Goal: Information Seeking & Learning: Learn about a topic

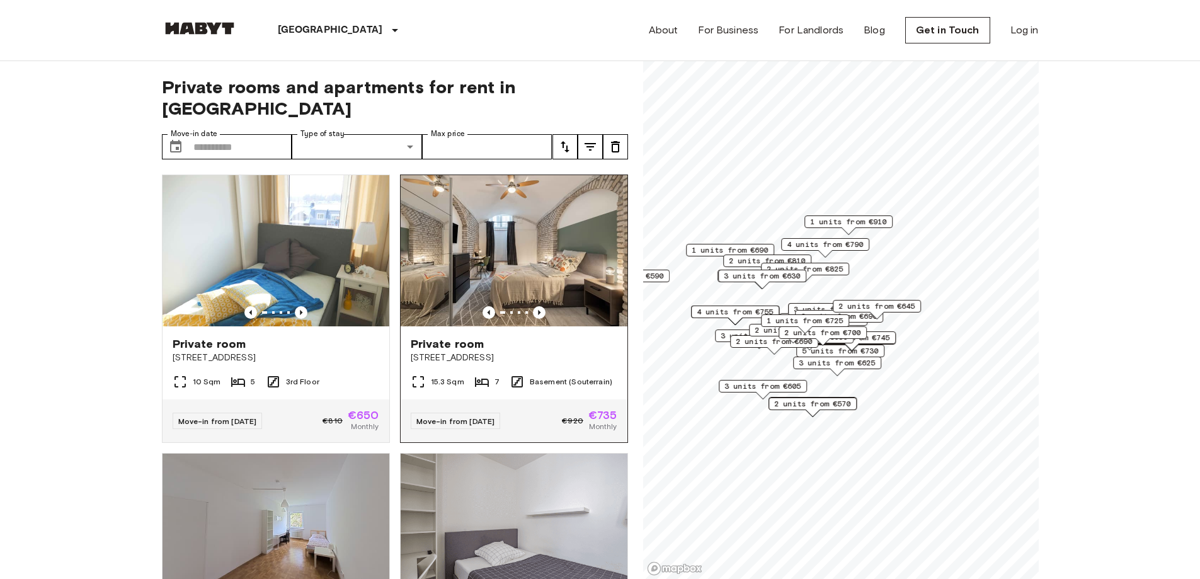
click at [538, 306] on div at bounding box center [514, 312] width 227 height 13
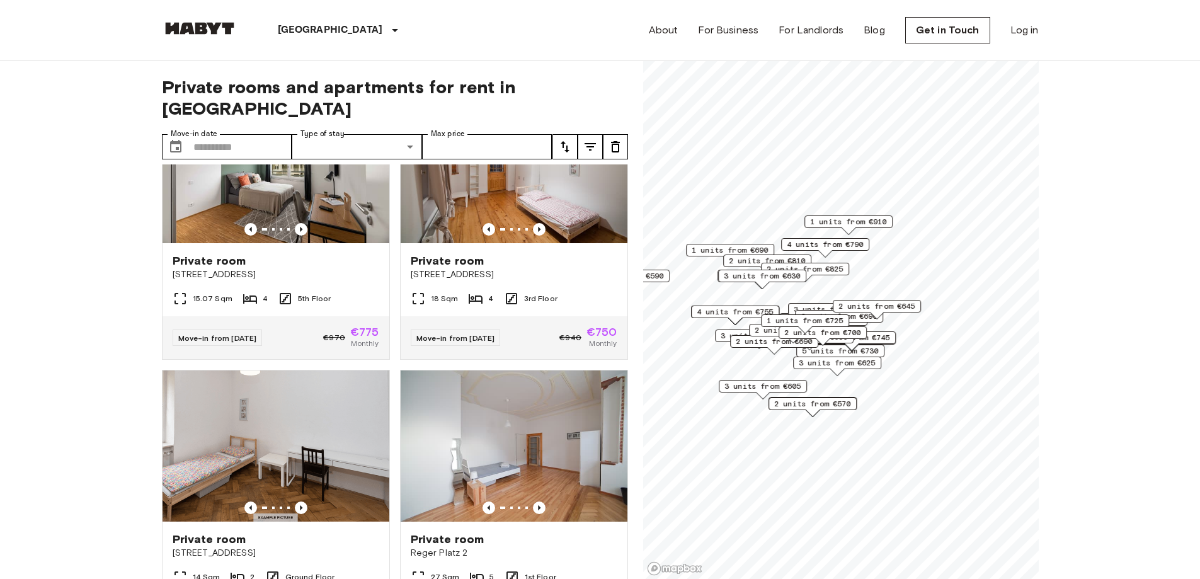
scroll to position [63, 0]
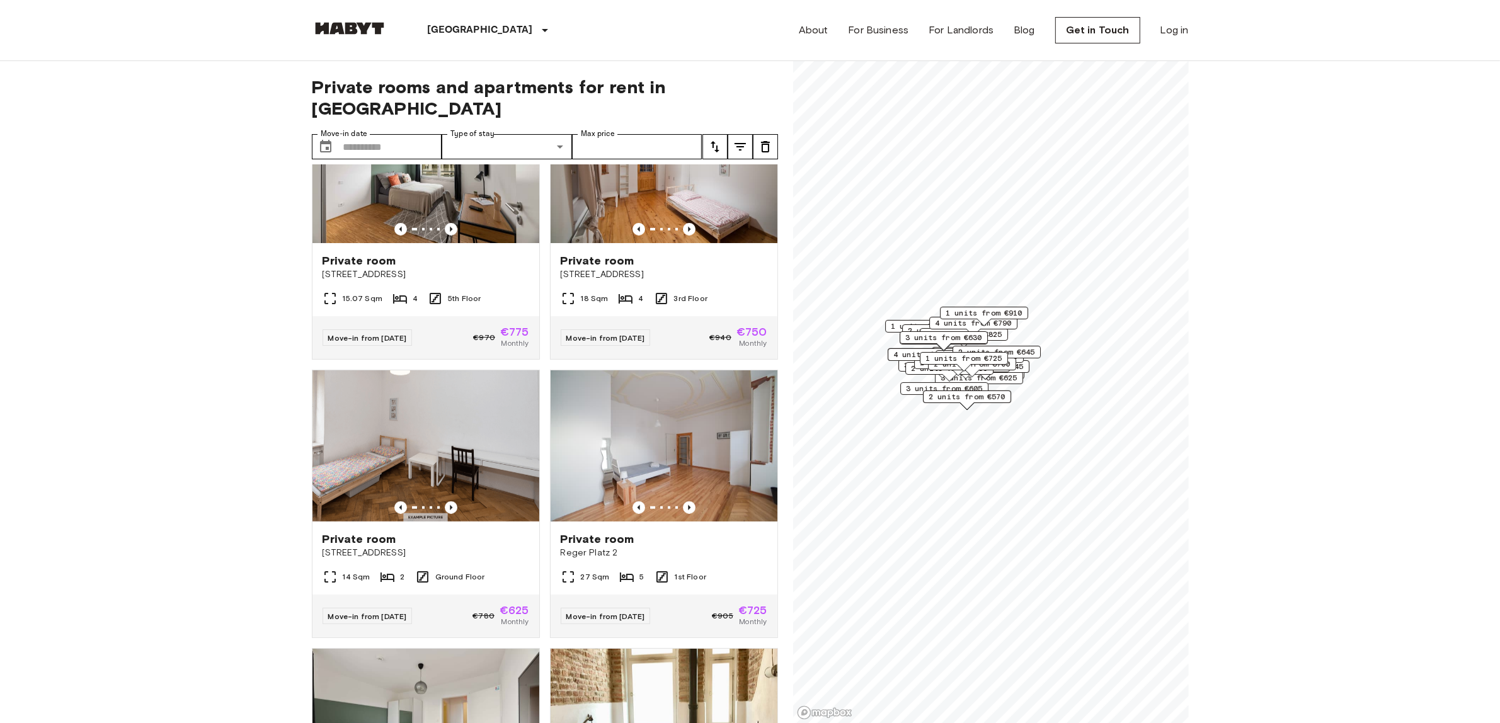
scroll to position [1197, 0]
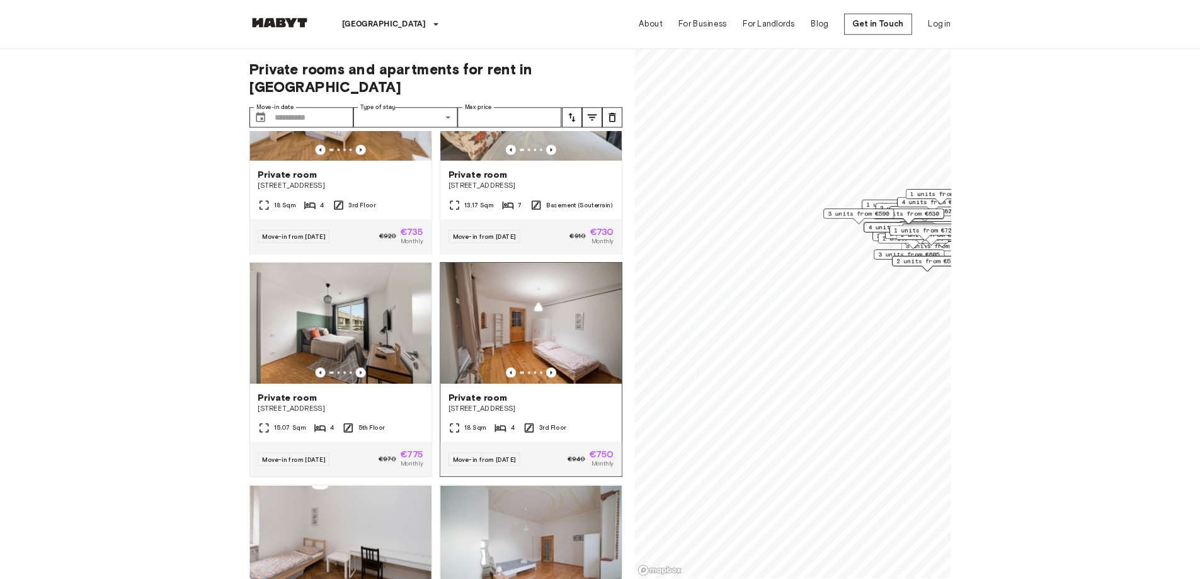
scroll to position [882, 0]
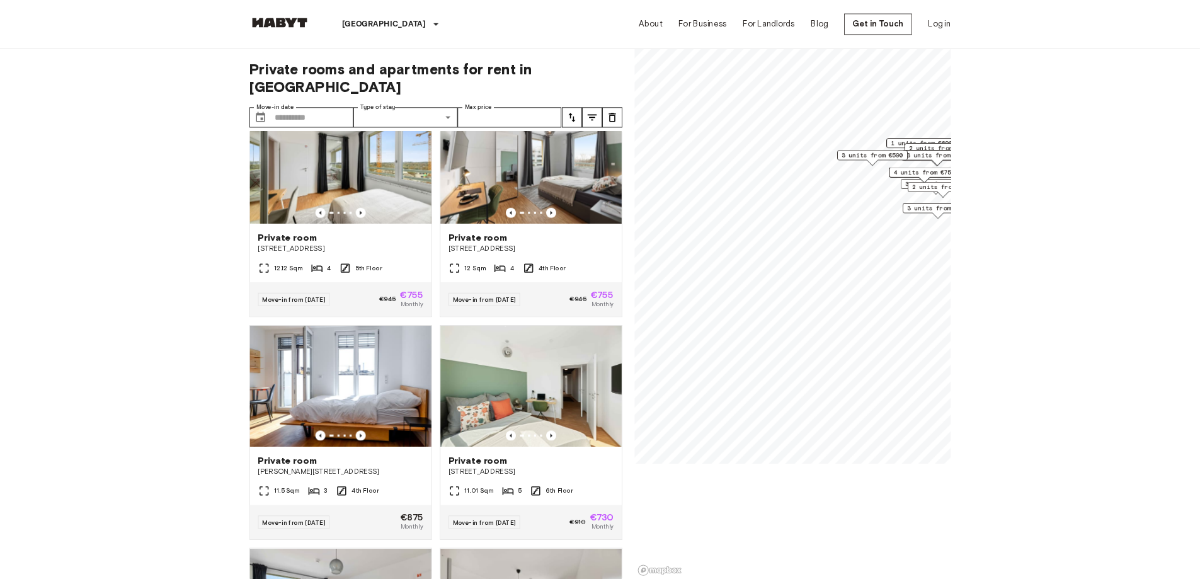
scroll to position [28, 0]
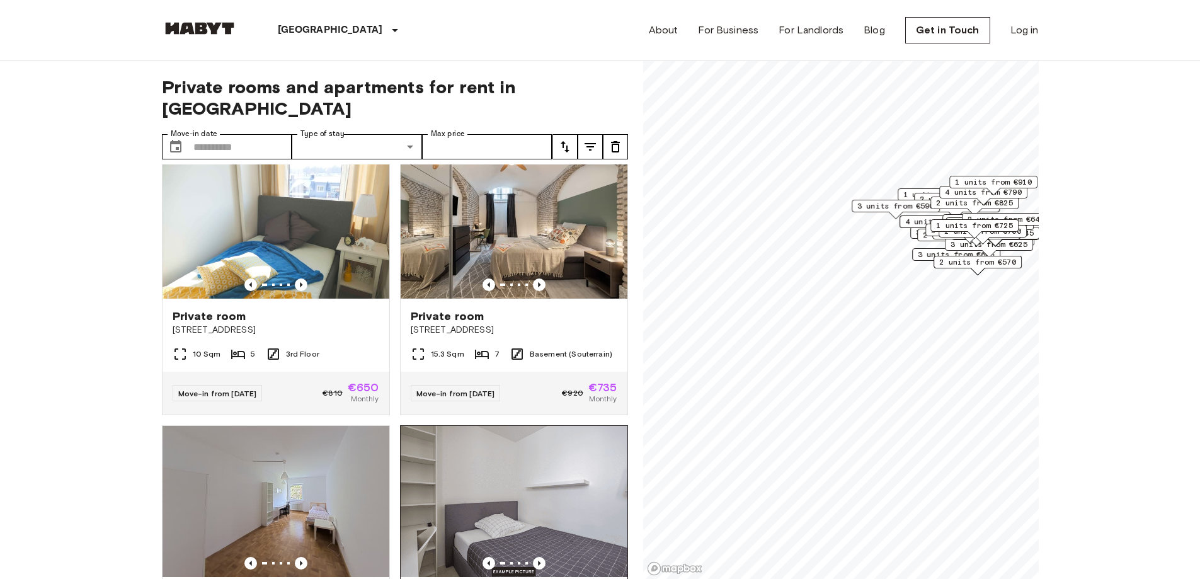
scroll to position [882, 0]
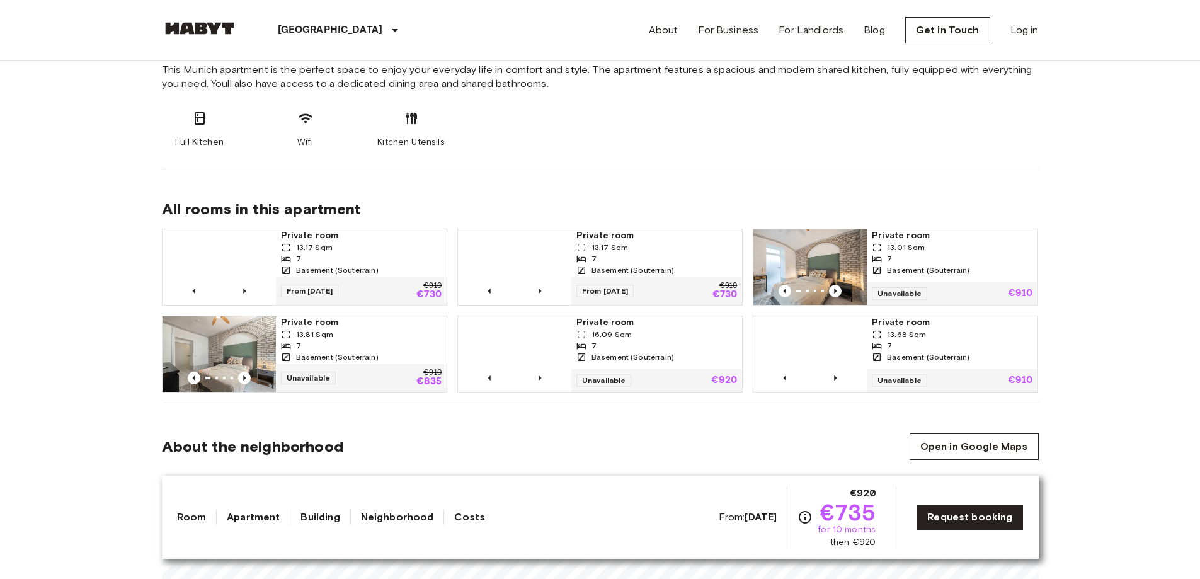
scroll to position [315, 0]
